Goal: Task Accomplishment & Management: Use online tool/utility

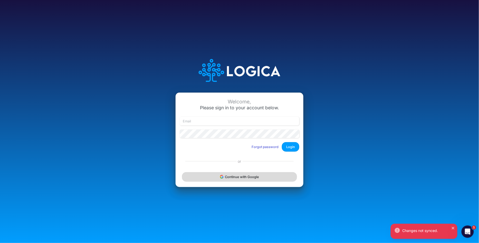
click at [230, 178] on button "Continue with Google" at bounding box center [239, 177] width 115 height 10
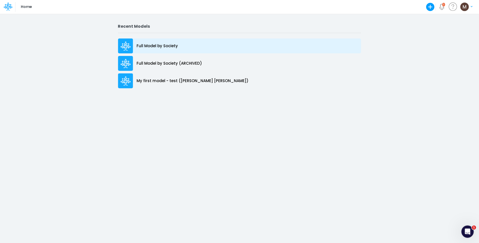
click at [163, 47] on p "Full Model by Society" at bounding box center [157, 46] width 41 height 6
